Goal: Information Seeking & Learning: Learn about a topic

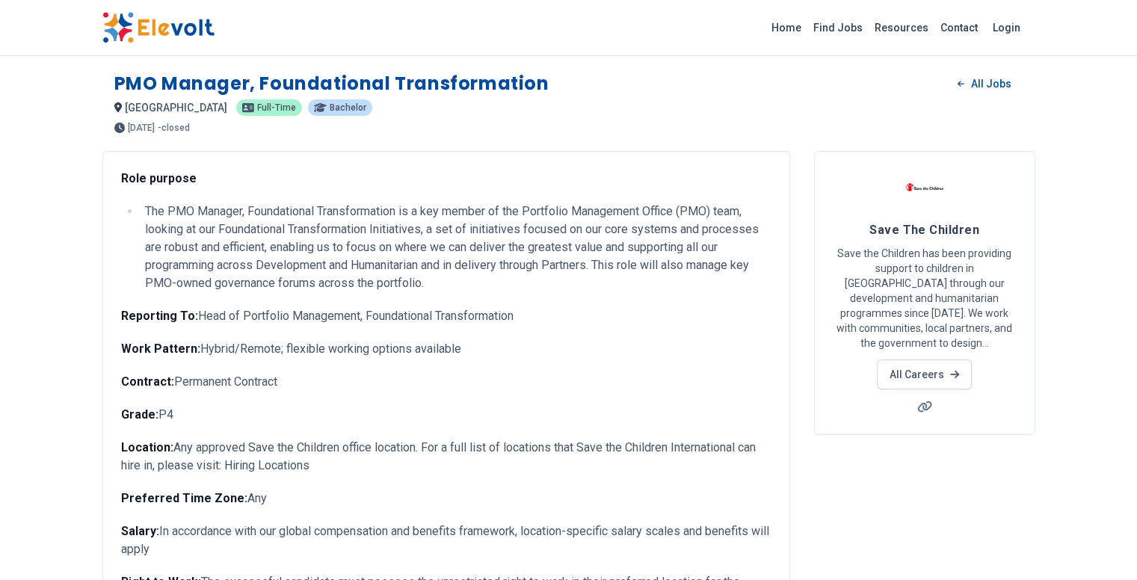
click at [91, 45] on div "Home Find Jobs Resources Contact Login" at bounding box center [568, 28] width 1137 height 56
click at [102, 37] on img at bounding box center [158, 27] width 112 height 31
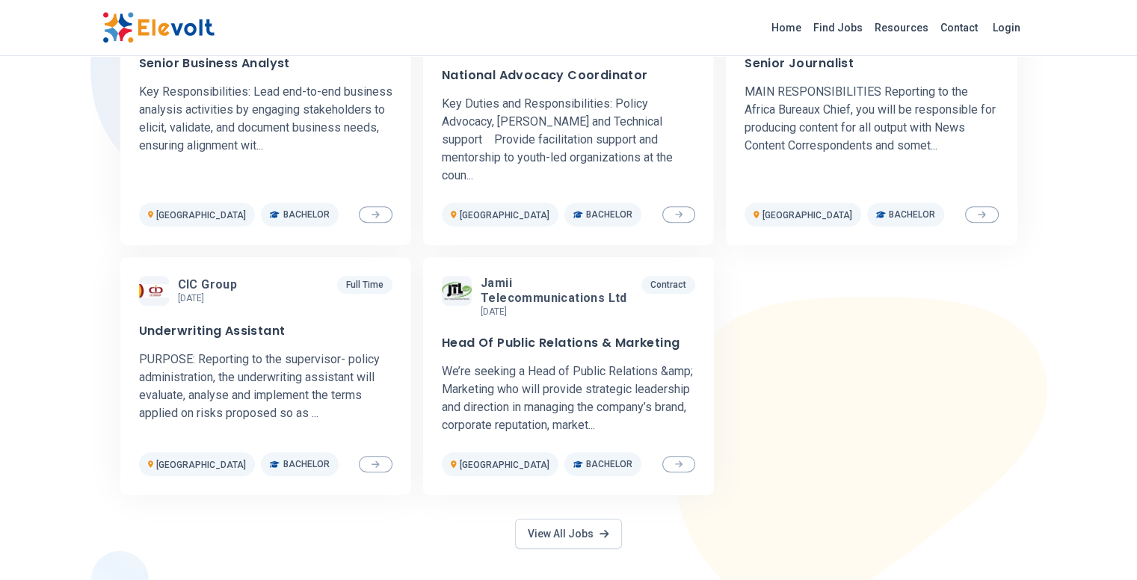
scroll to position [573, 0]
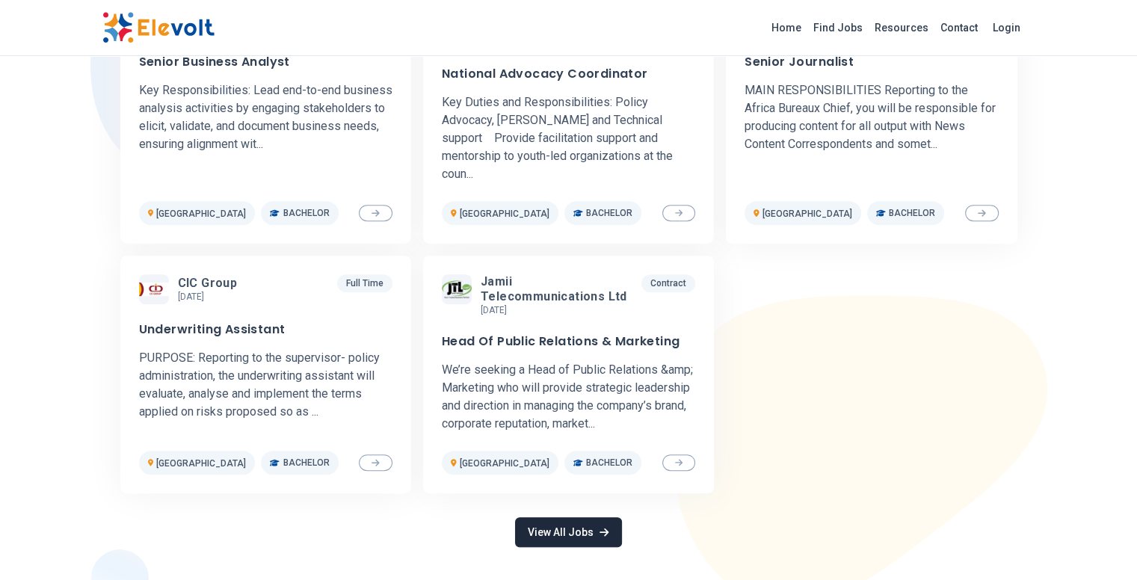
click at [542, 517] on link "View All Jobs" at bounding box center [568, 532] width 106 height 30
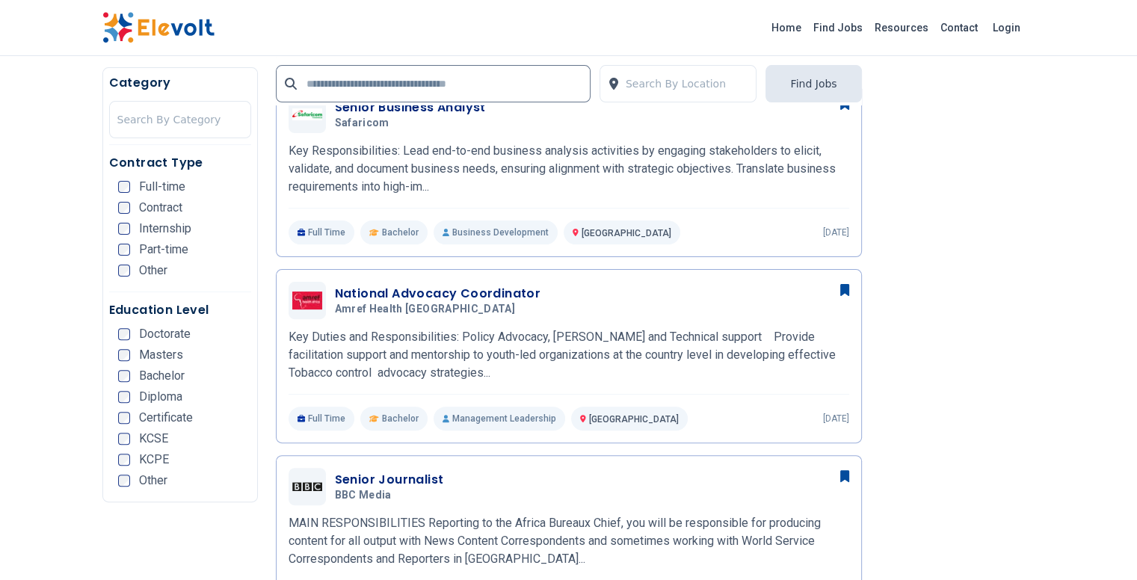
scroll to position [415, 0]
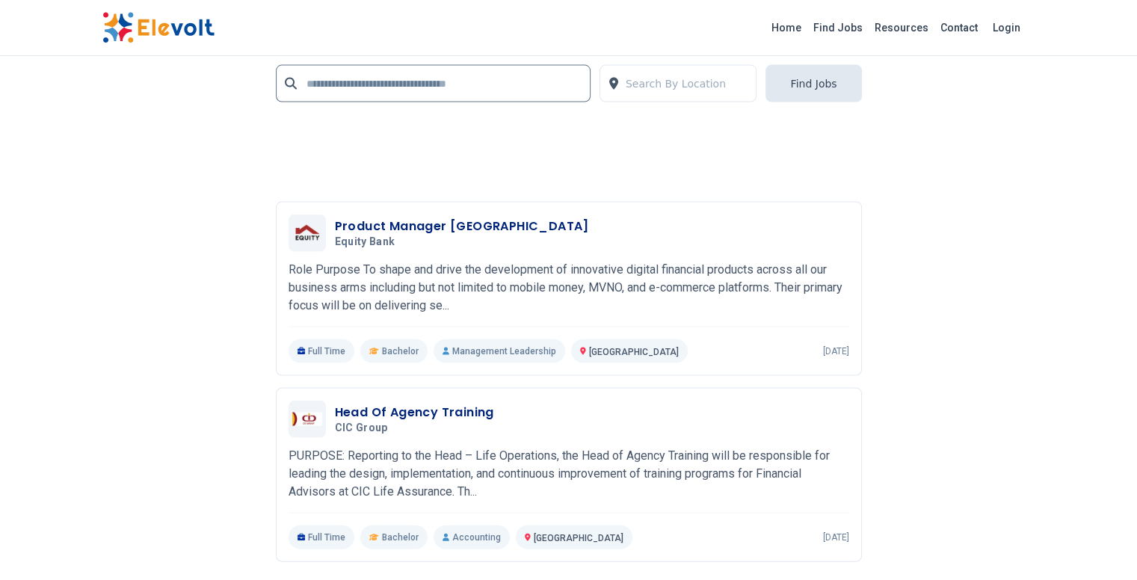
scroll to position [3291, 0]
